Goal: Information Seeking & Learning: Learn about a topic

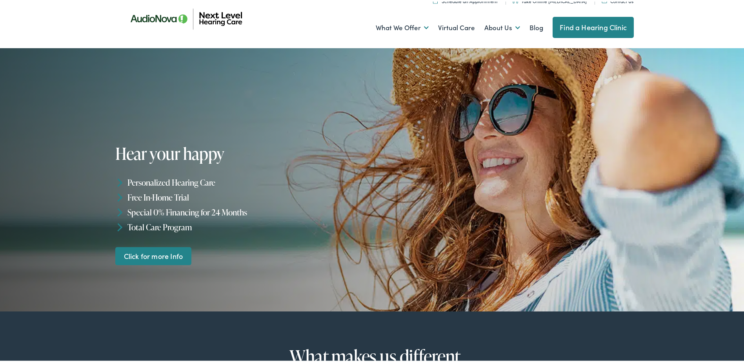
scroll to position [30, 0]
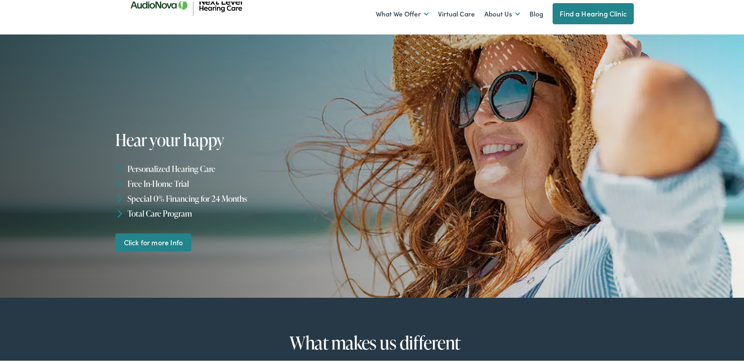
click at [412, 13] on link "What We Offer" at bounding box center [402, 12] width 53 height 29
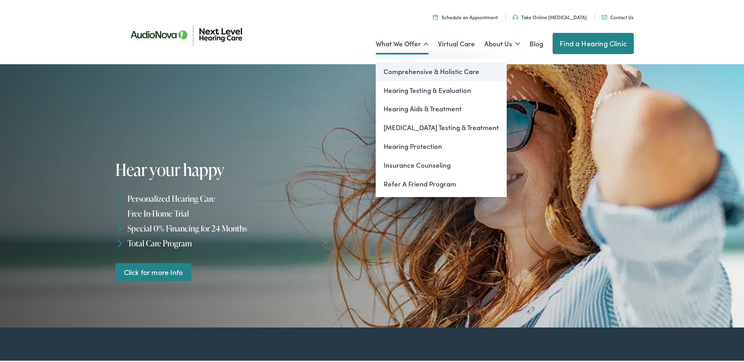
click at [405, 68] on link "Comprehensive & Holistic Care" at bounding box center [441, 70] width 131 height 19
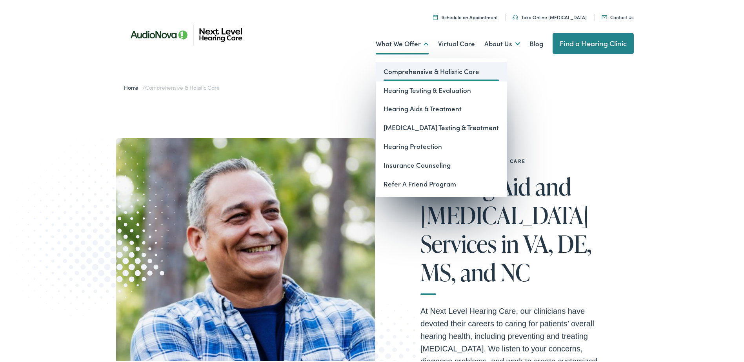
click at [410, 67] on link "Comprehensive & Holistic Care" at bounding box center [441, 70] width 131 height 19
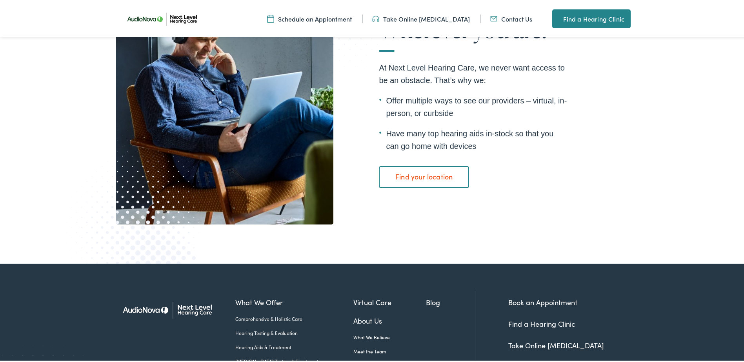
scroll to position [1490, 0]
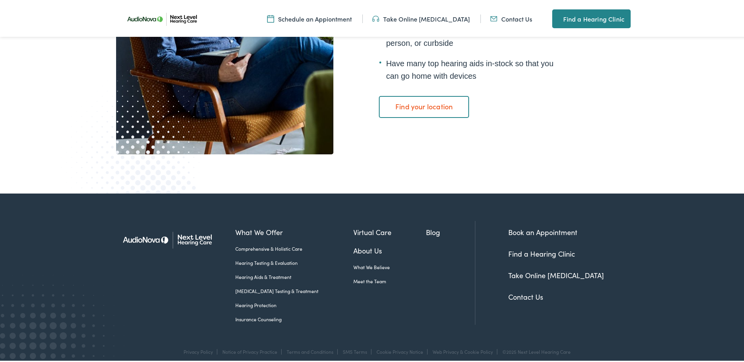
click at [353, 245] on link "About Us" at bounding box center [389, 249] width 73 height 11
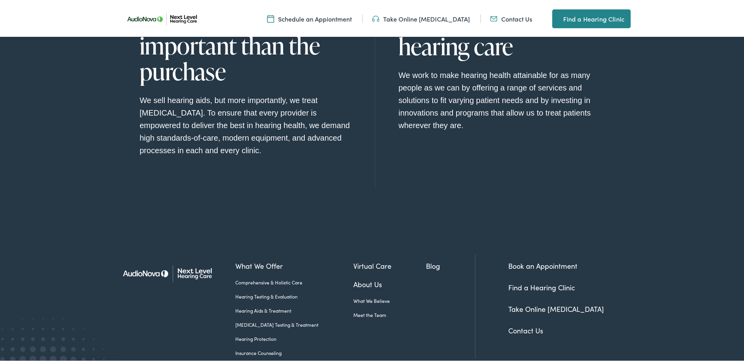
scroll to position [902, 0]
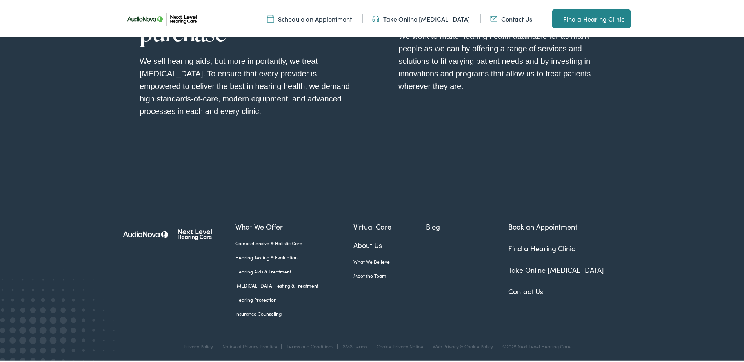
click at [369, 258] on link "What We Believe" at bounding box center [389, 260] width 73 height 7
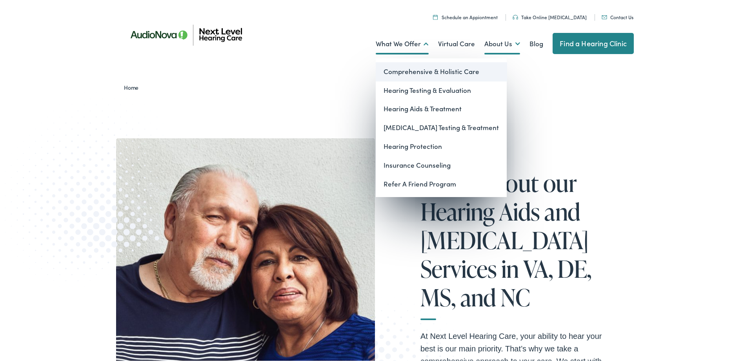
click at [416, 69] on link "Comprehensive & Holistic Care" at bounding box center [441, 70] width 131 height 19
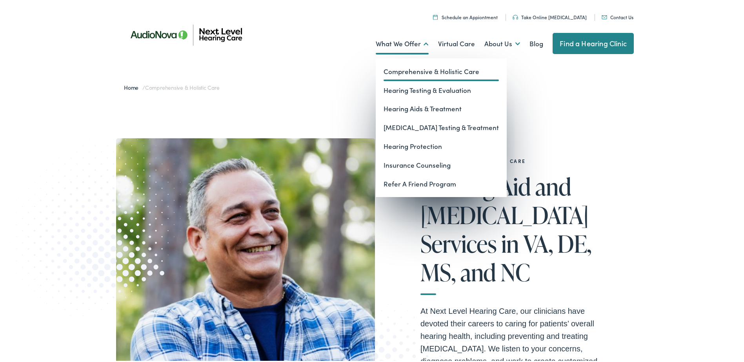
click at [418, 44] on link "What We Offer" at bounding box center [402, 42] width 53 height 29
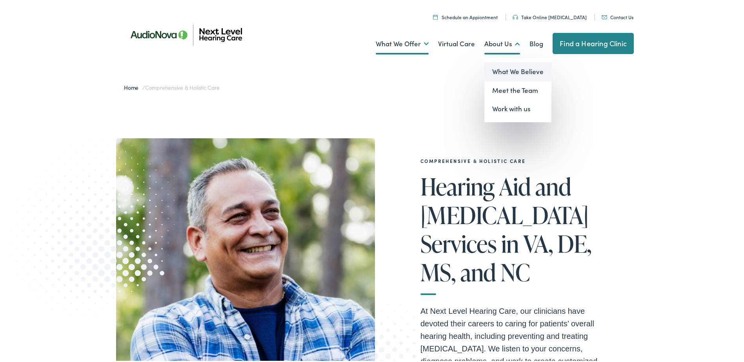
click at [499, 74] on link "What We Believe" at bounding box center [517, 70] width 67 height 19
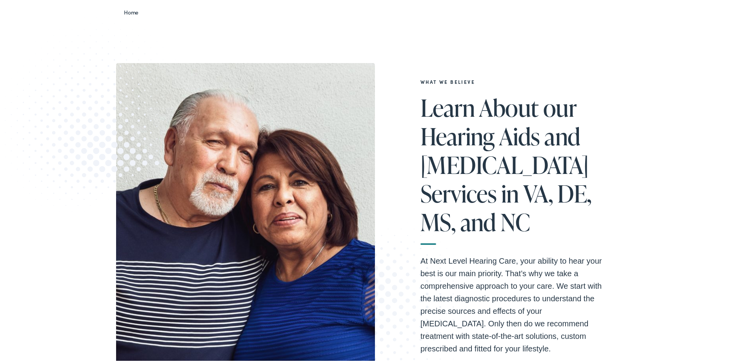
scroll to position [78, 0]
